Goal: Task Accomplishment & Management: Use online tool/utility

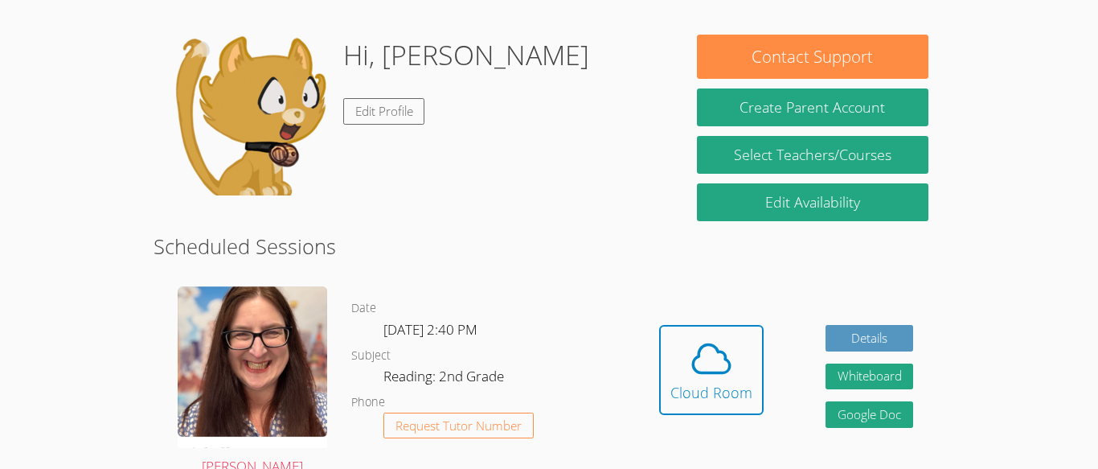
scroll to position [125, 0]
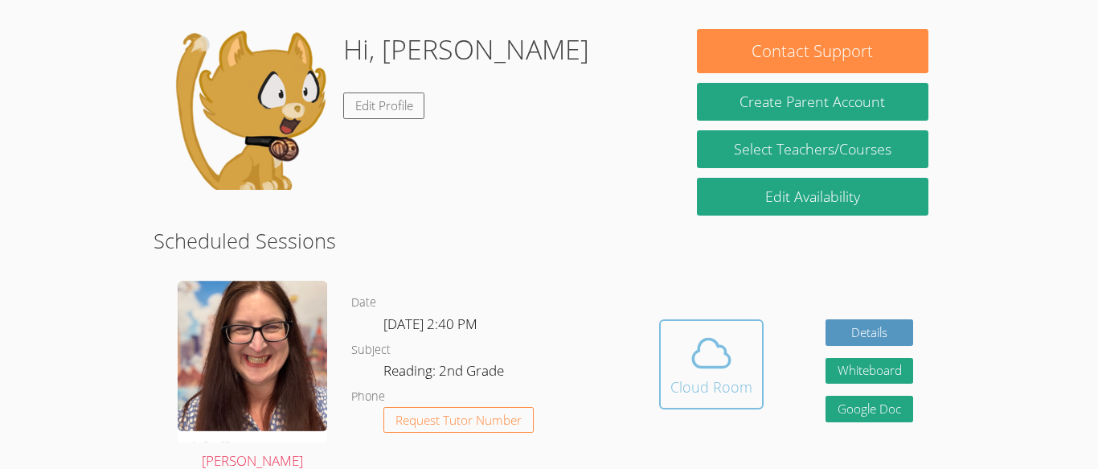
click at [716, 380] on div "Cloud Room" at bounding box center [712, 386] width 82 height 23
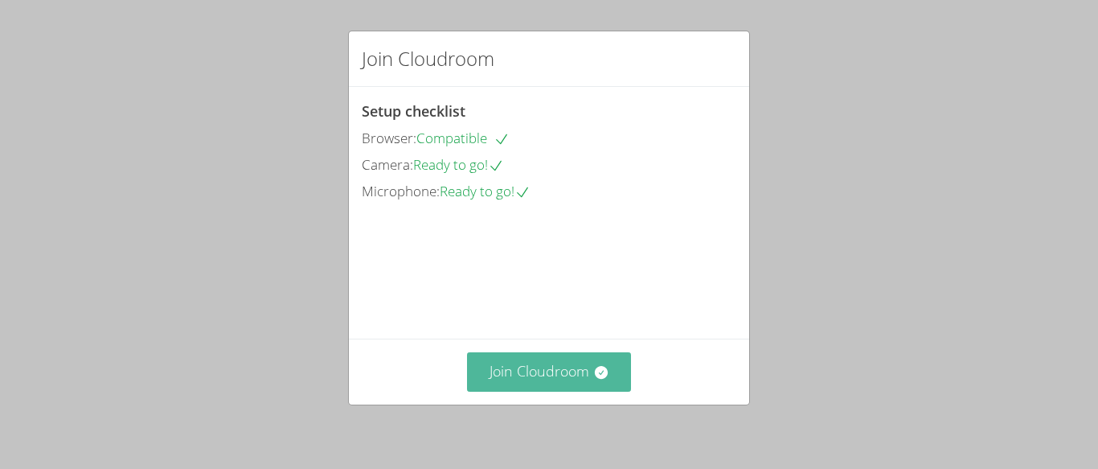
click at [552, 376] on button "Join Cloudroom" at bounding box center [549, 371] width 165 height 39
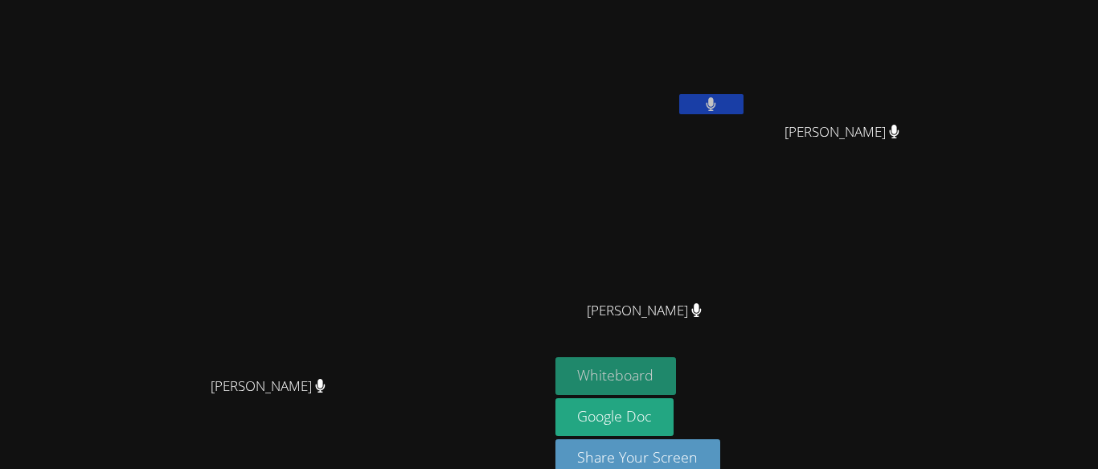
click at [677, 391] on button "Whiteboard" at bounding box center [616, 376] width 121 height 38
